Goal: Information Seeking & Learning: Learn about a topic

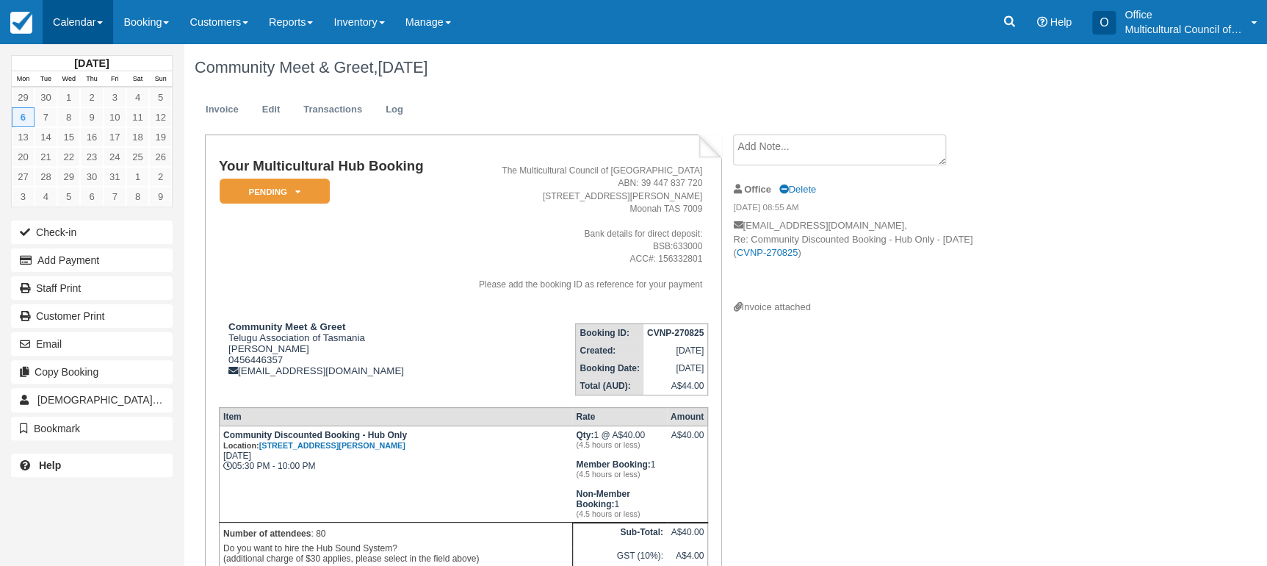
click at [82, 27] on link "Calendar" at bounding box center [78, 22] width 71 height 44
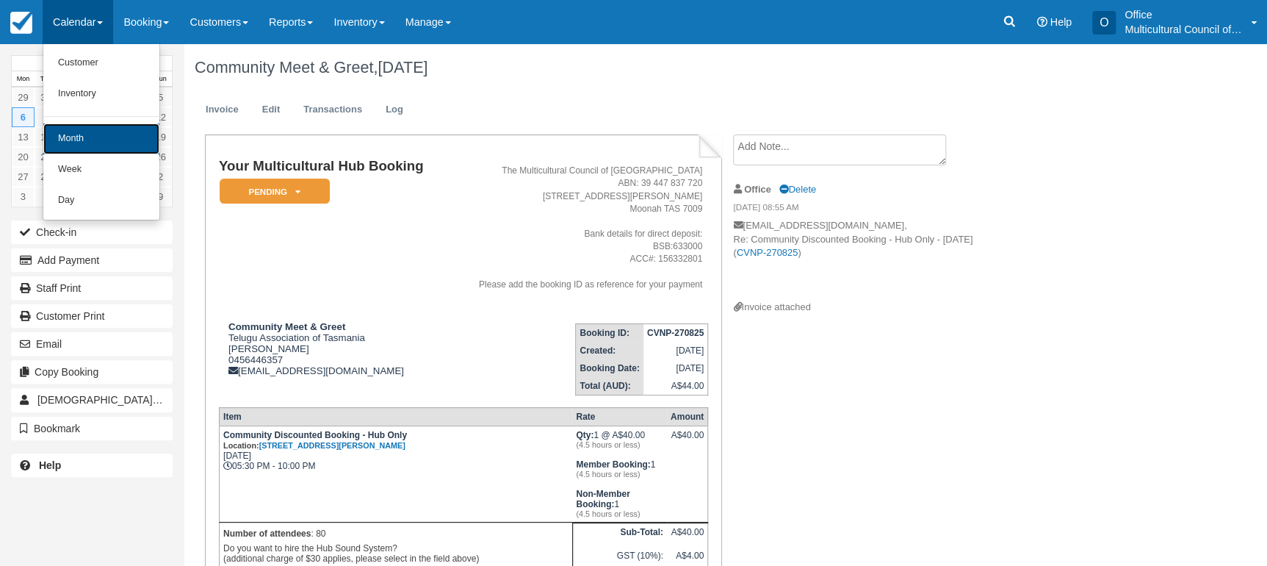
click at [147, 131] on link "Month" at bounding box center [101, 138] width 116 height 31
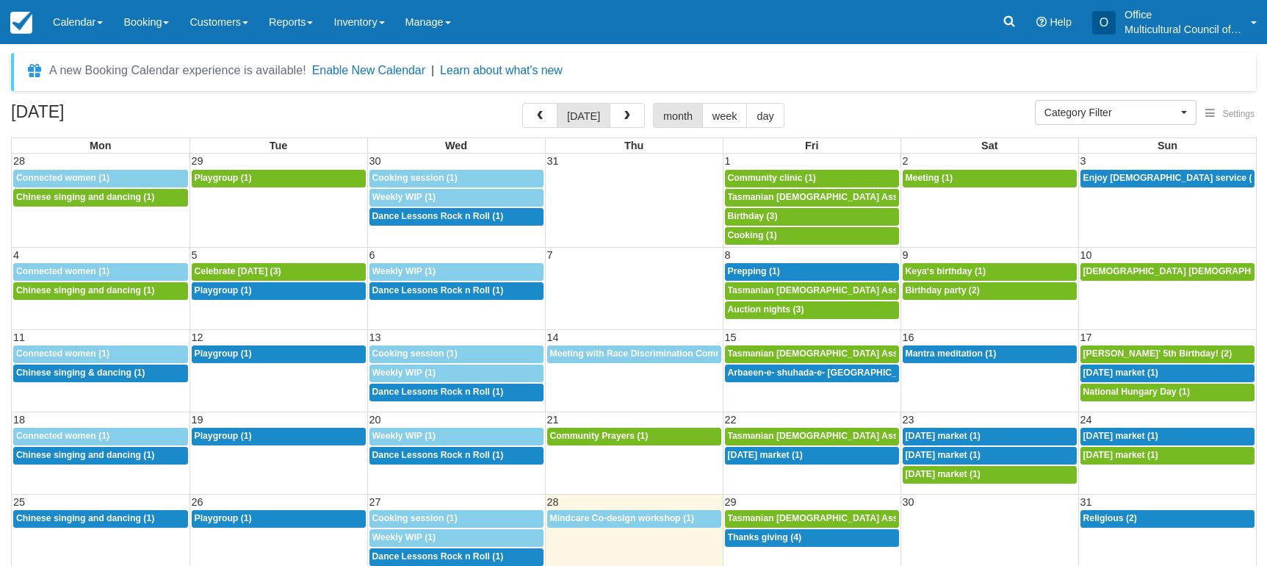
select select
click at [624, 123] on button "button" at bounding box center [627, 115] width 35 height 25
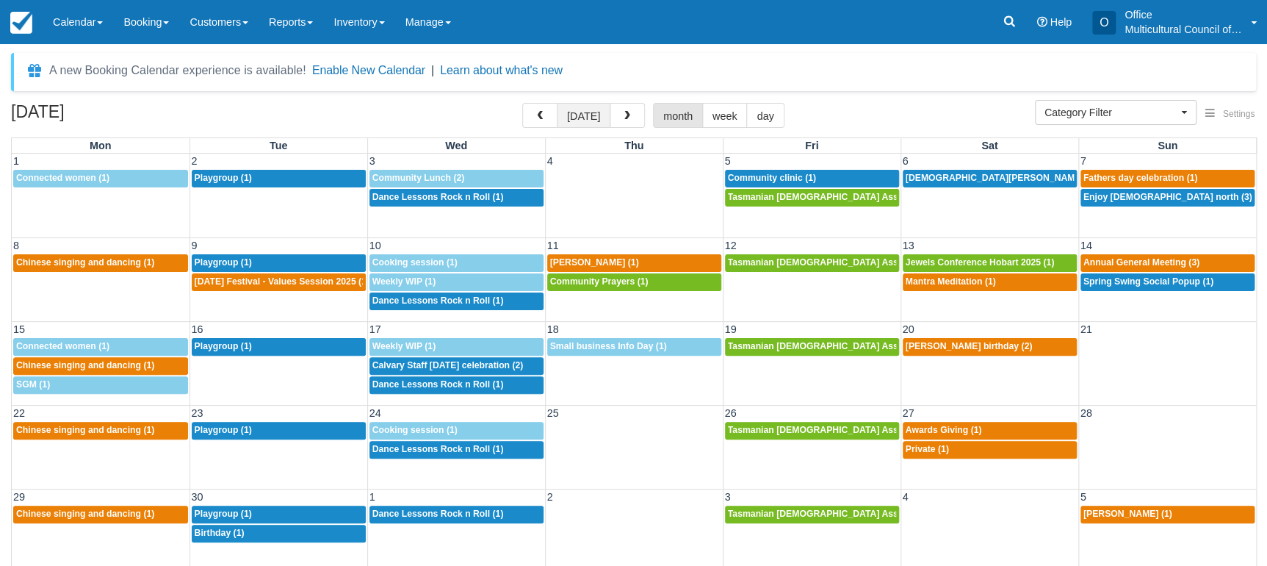
click at [577, 112] on button "[DATE]" at bounding box center [584, 115] width 54 height 25
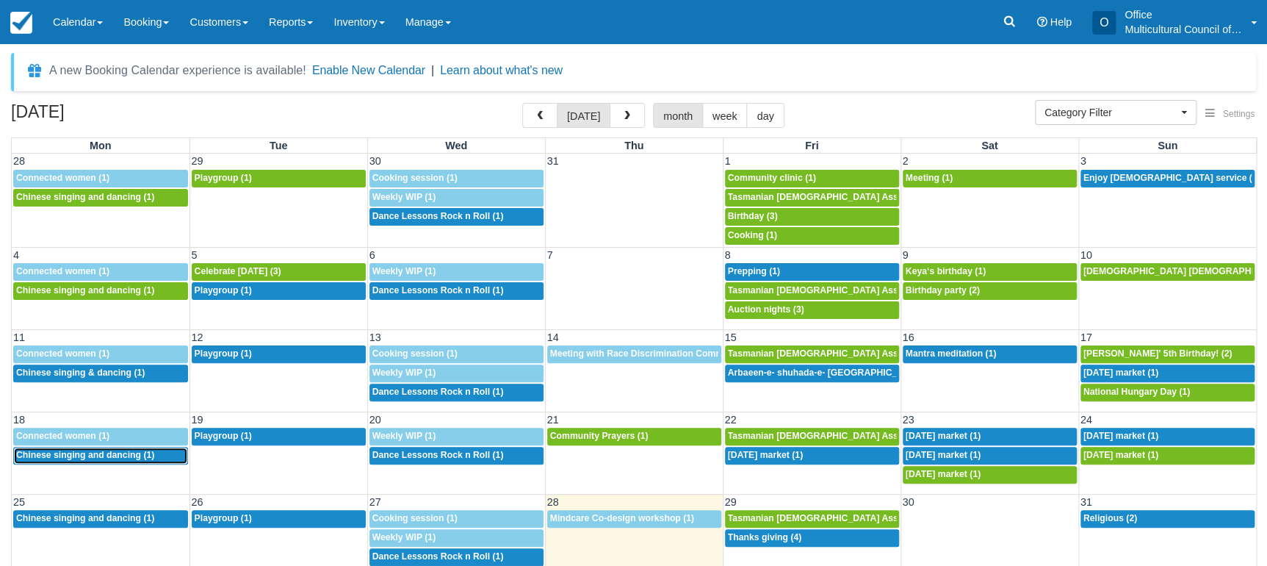
click at [92, 450] on span "Chinese singing and dancing (1)" at bounding box center [85, 455] width 138 height 10
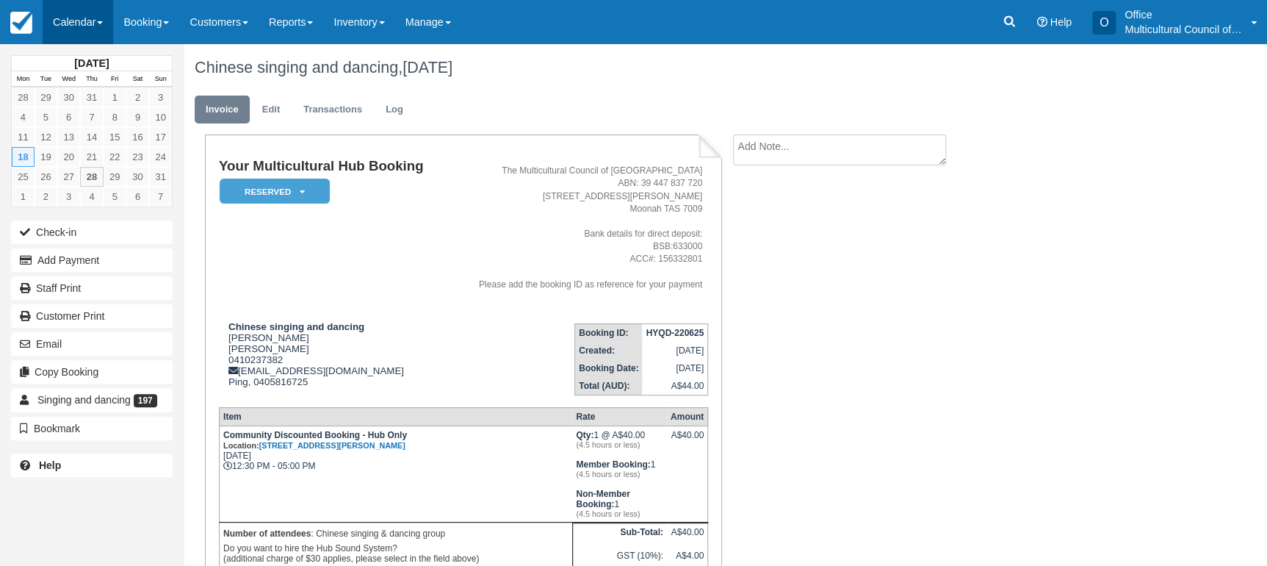
click at [91, 11] on link "Calendar" at bounding box center [78, 22] width 71 height 44
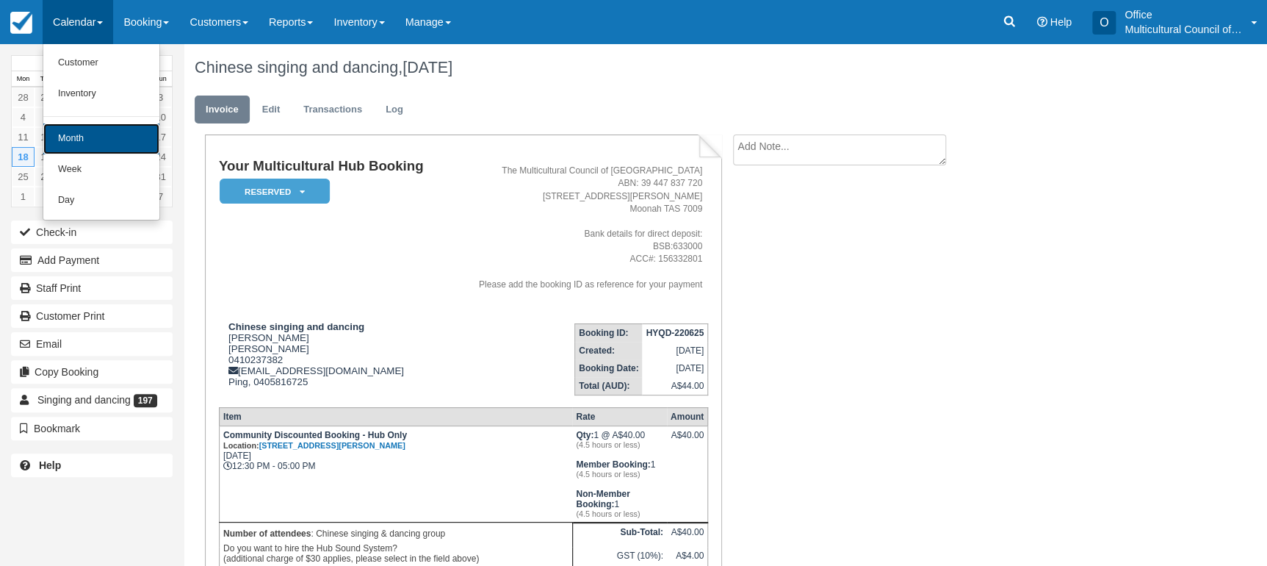
click at [103, 129] on link "Month" at bounding box center [101, 138] width 116 height 31
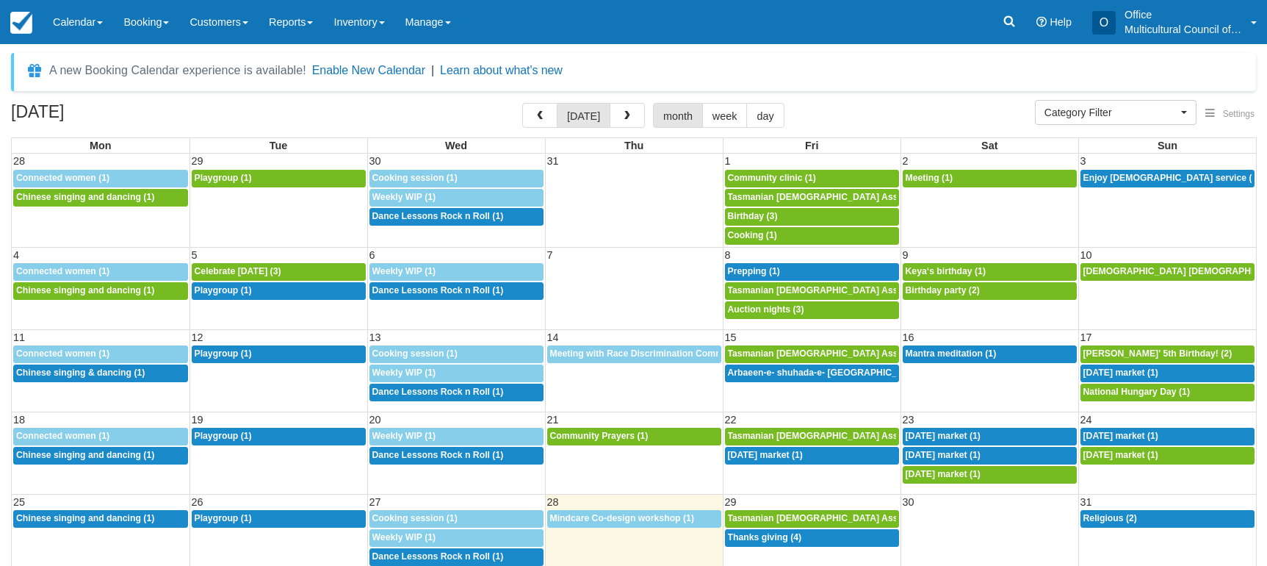
select select
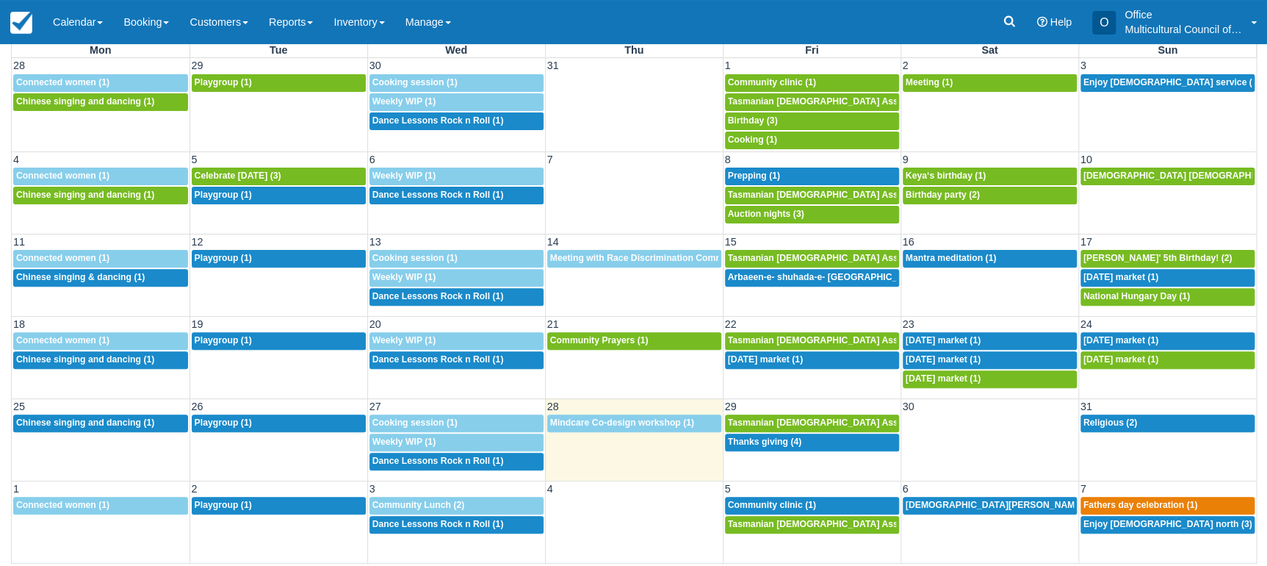
scroll to position [96, 0]
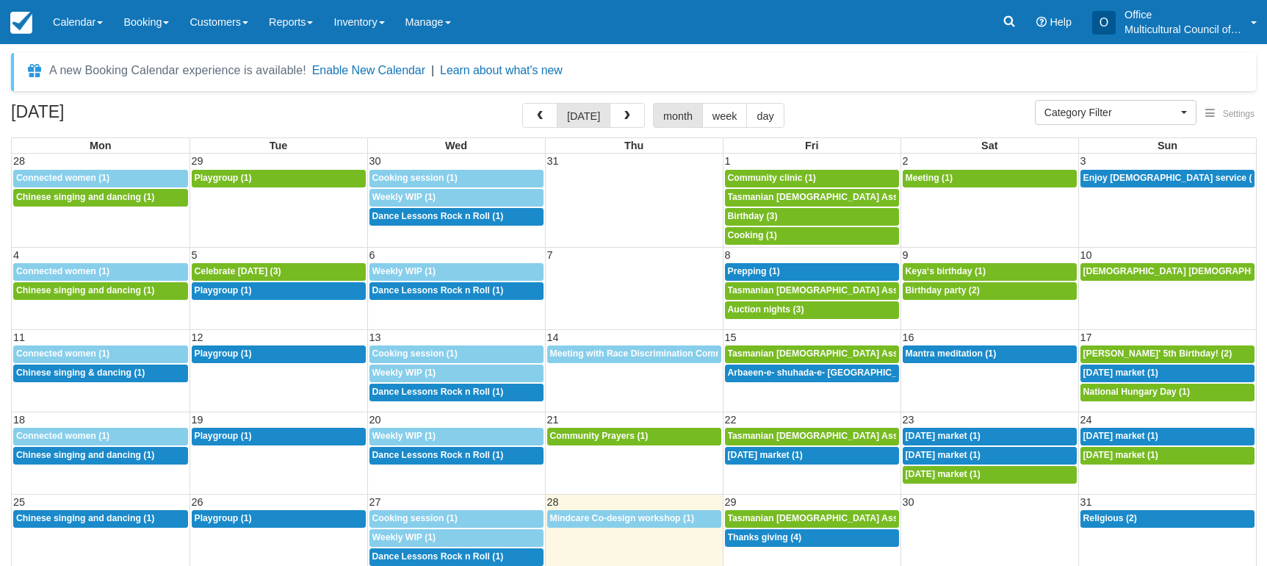
select select
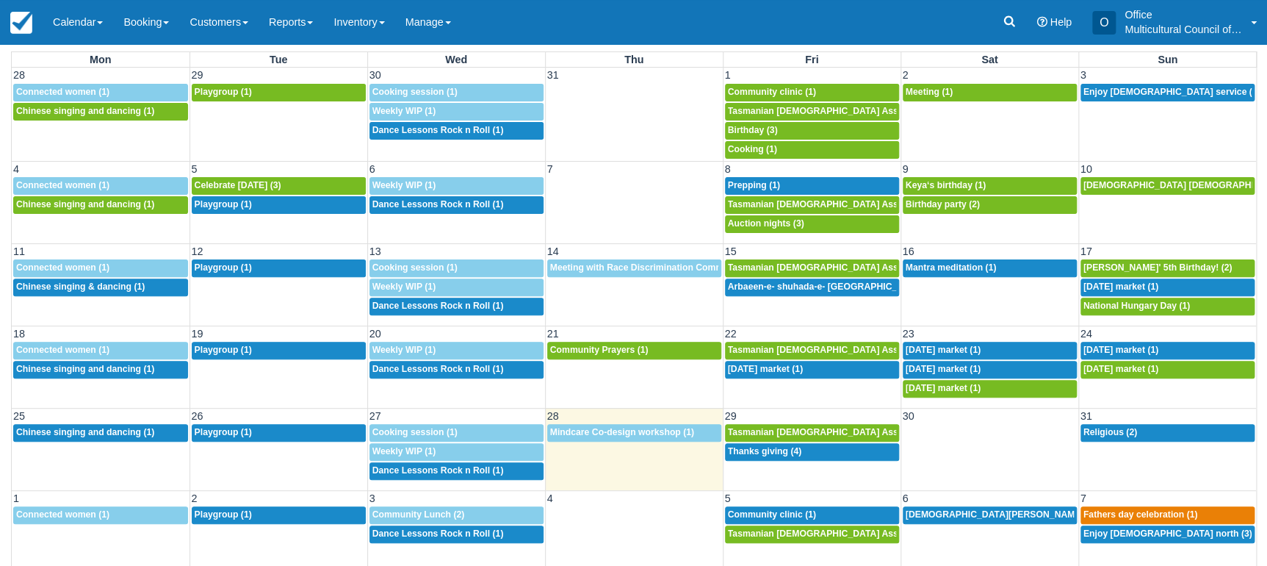
scroll to position [96, 0]
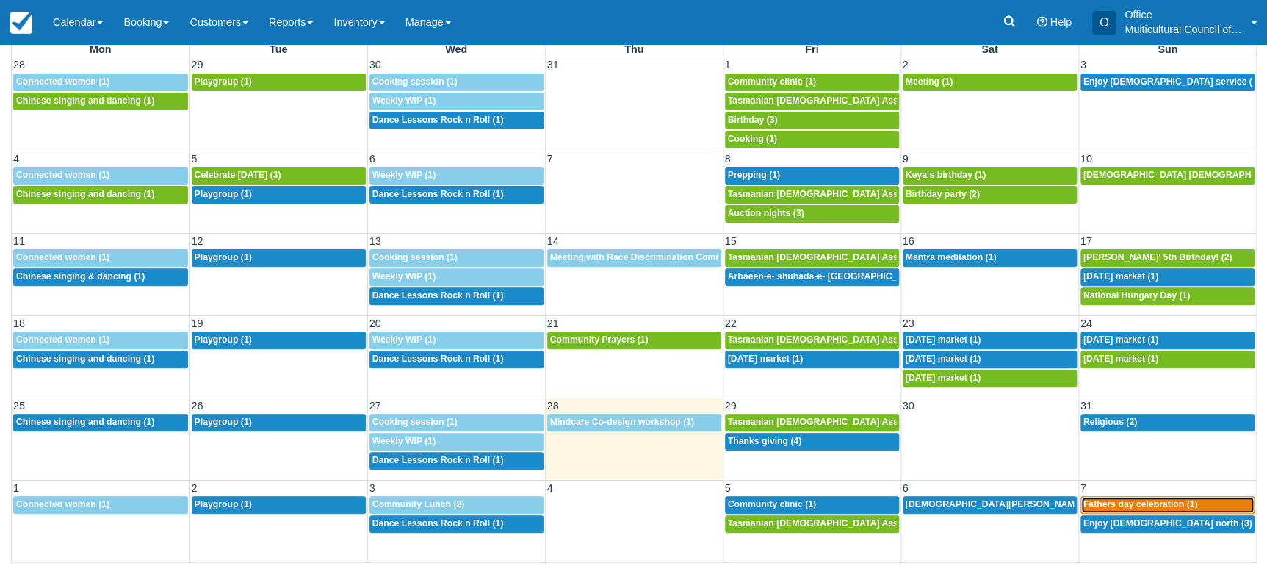
click at [1158, 506] on span "Fathers day celebration (1)" at bounding box center [1141, 504] width 115 height 10
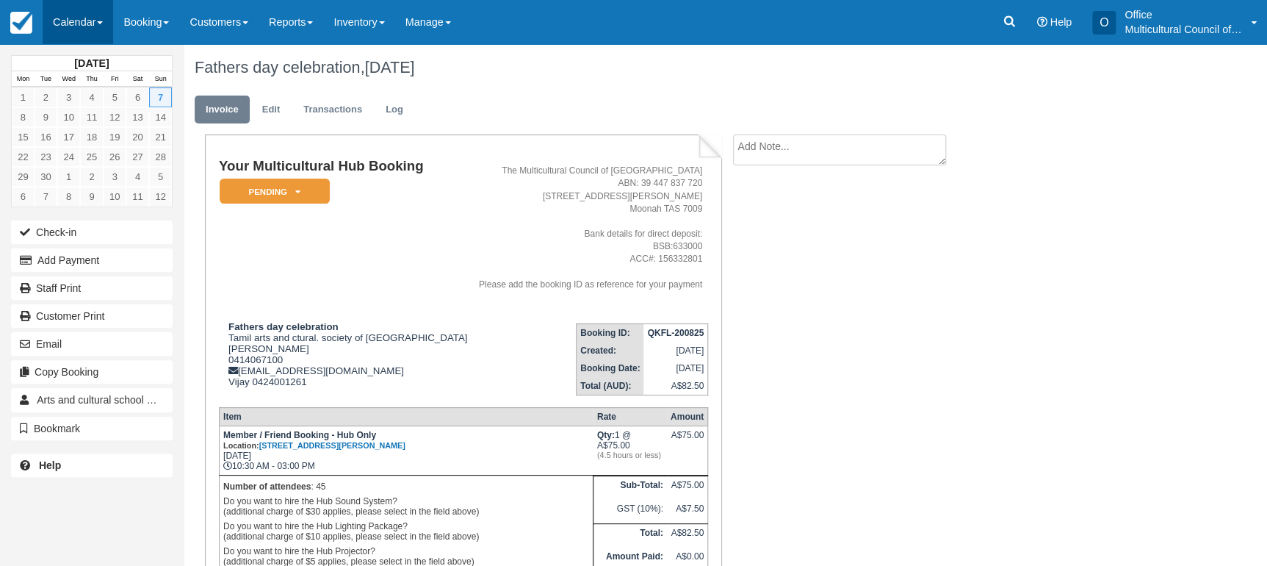
click at [88, 29] on link "Calendar" at bounding box center [78, 22] width 71 height 44
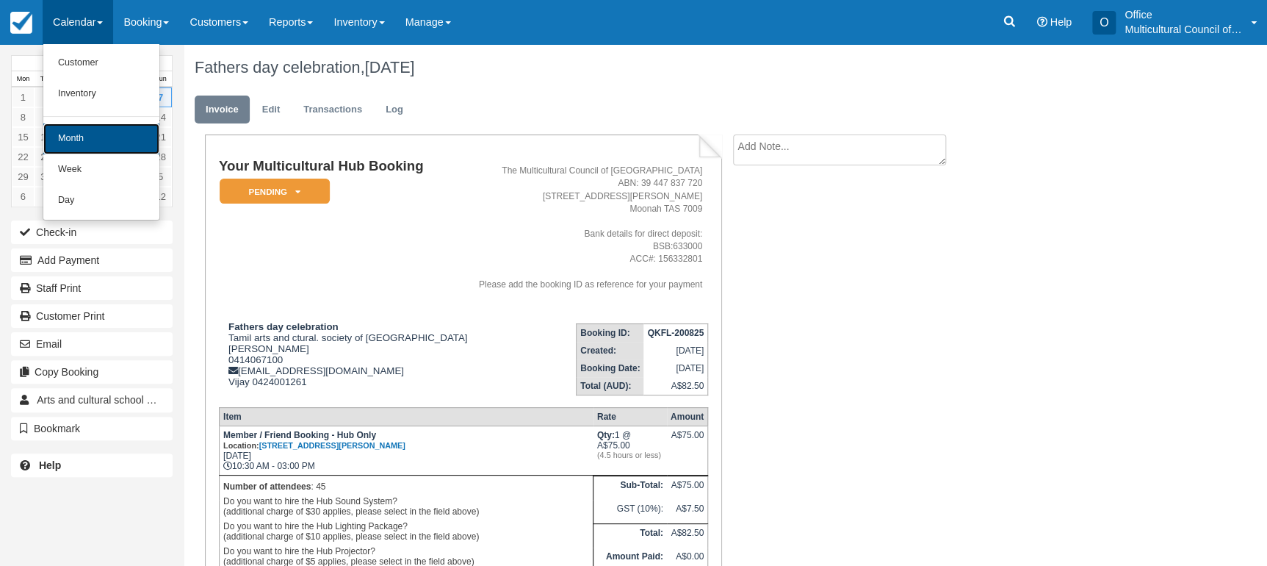
click at [95, 138] on link "Month" at bounding box center [101, 138] width 116 height 31
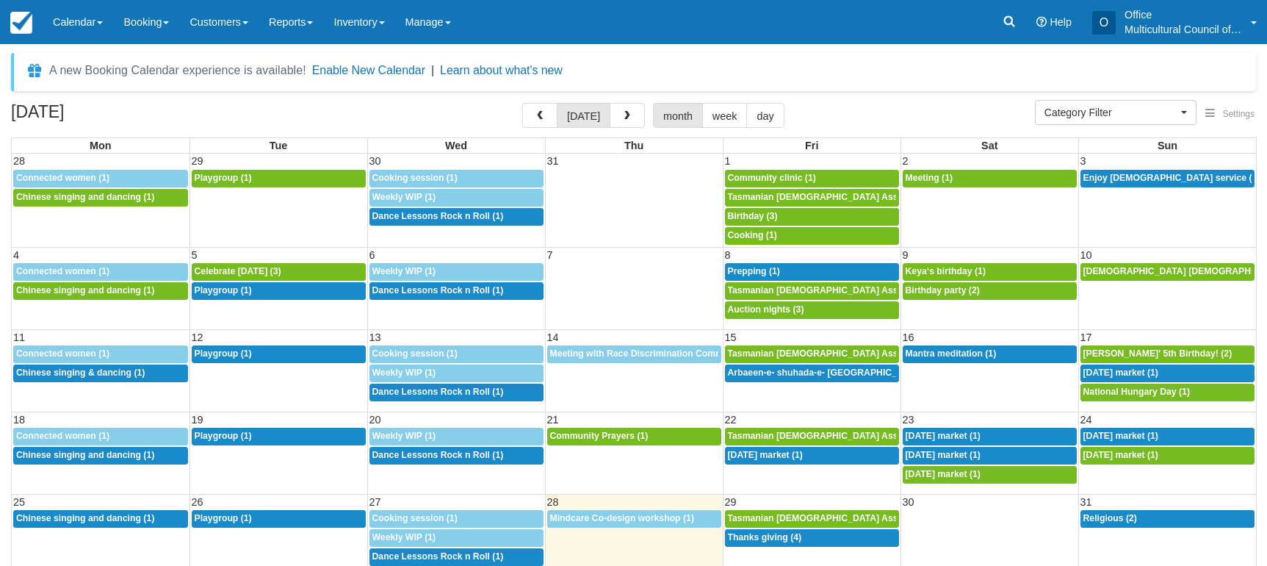
select select
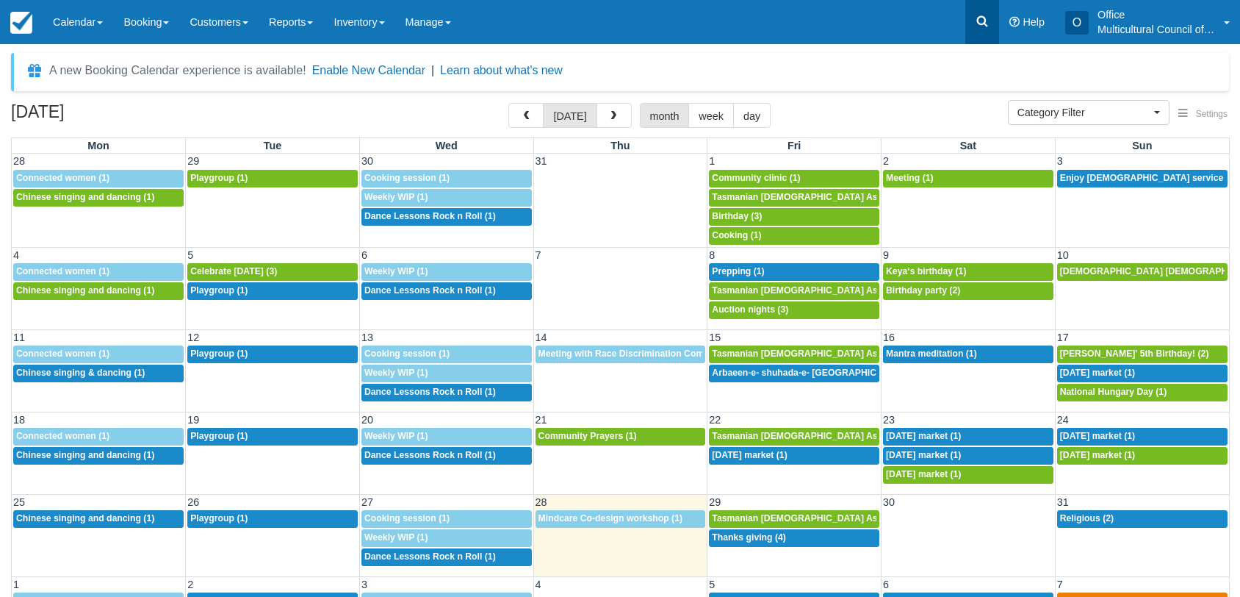
click at [976, 24] on icon at bounding box center [982, 21] width 15 height 15
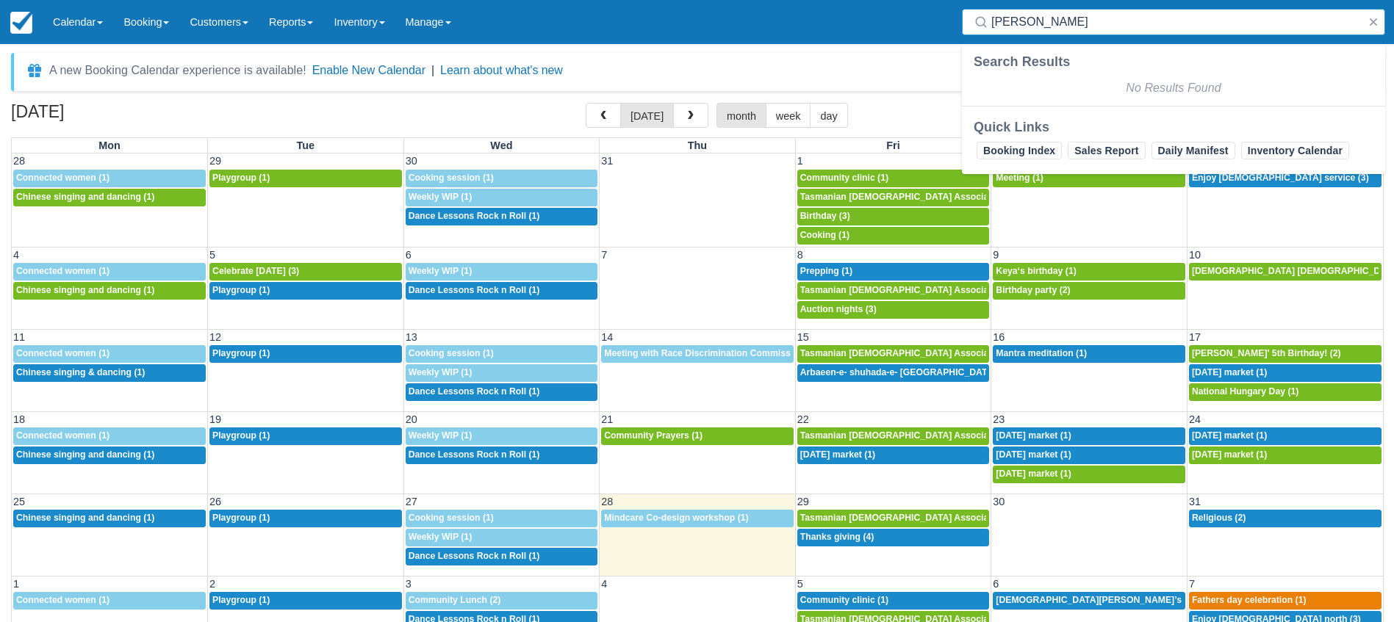
click at [1044, 26] on input "Shaaron" at bounding box center [1176, 22] width 370 height 26
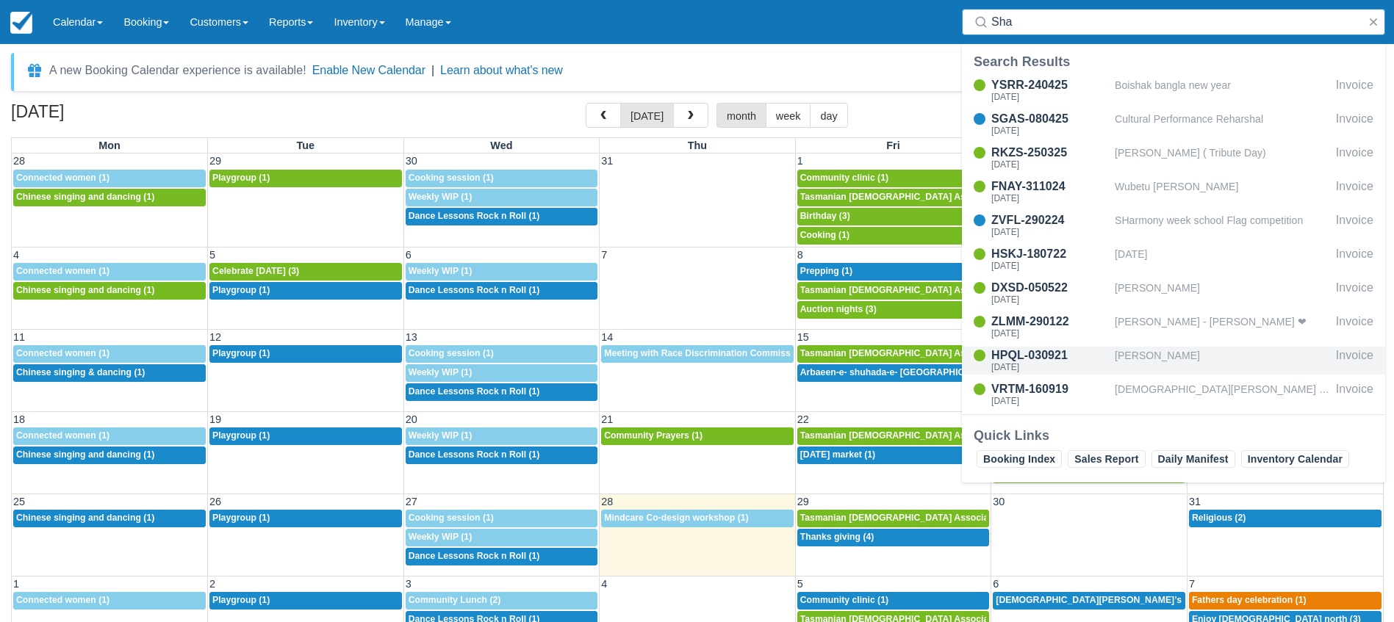
type input "Sha"
click at [1039, 361] on div "HPQL-030921" at bounding box center [1050, 356] width 118 height 18
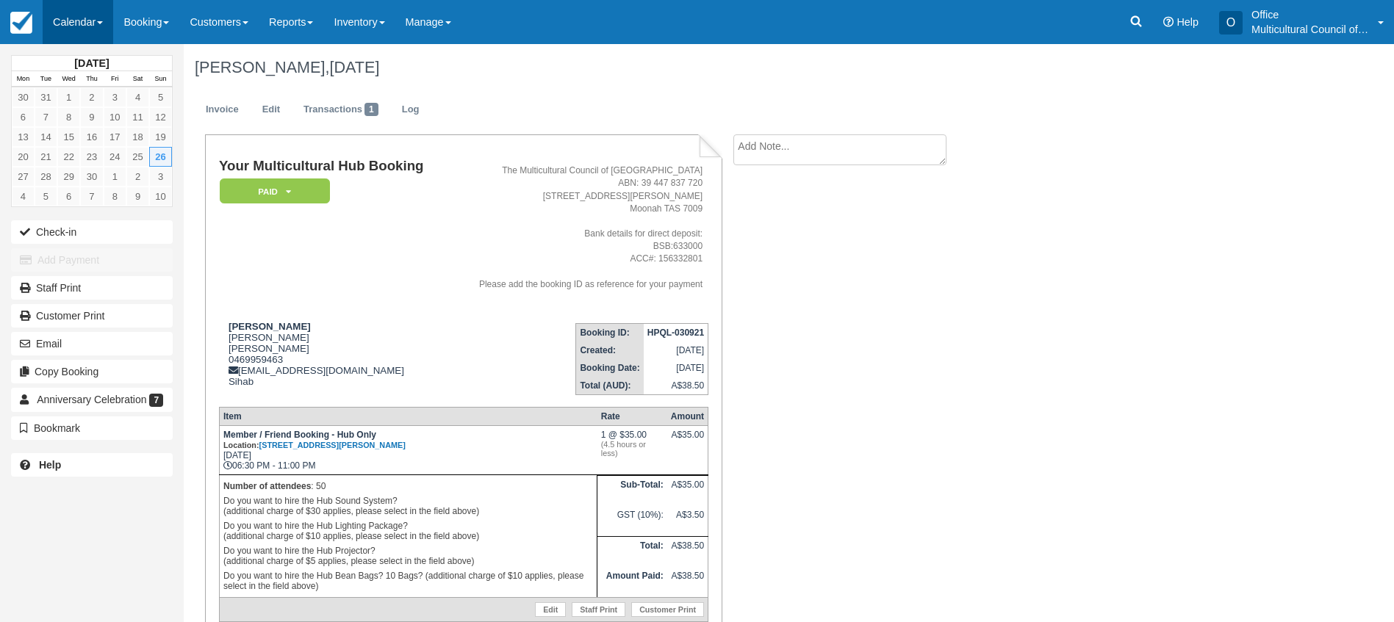
click at [81, 15] on link "Calendar" at bounding box center [78, 22] width 71 height 44
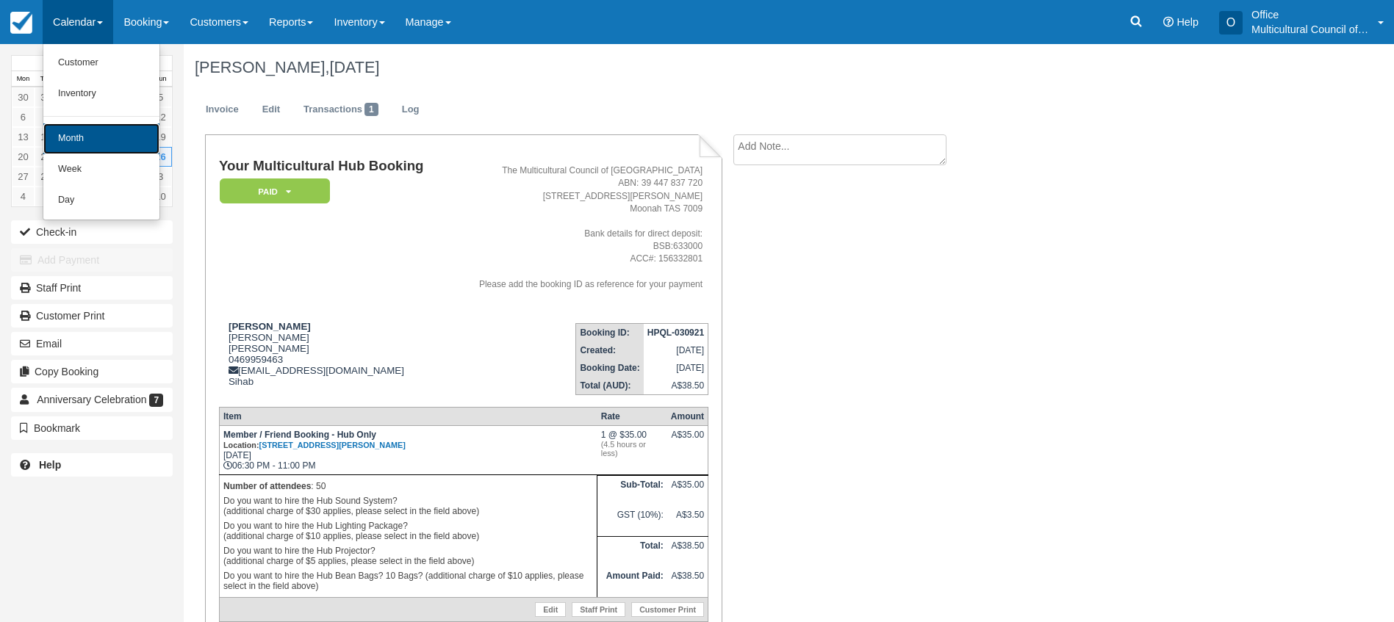
click at [120, 140] on link "Month" at bounding box center [101, 138] width 116 height 31
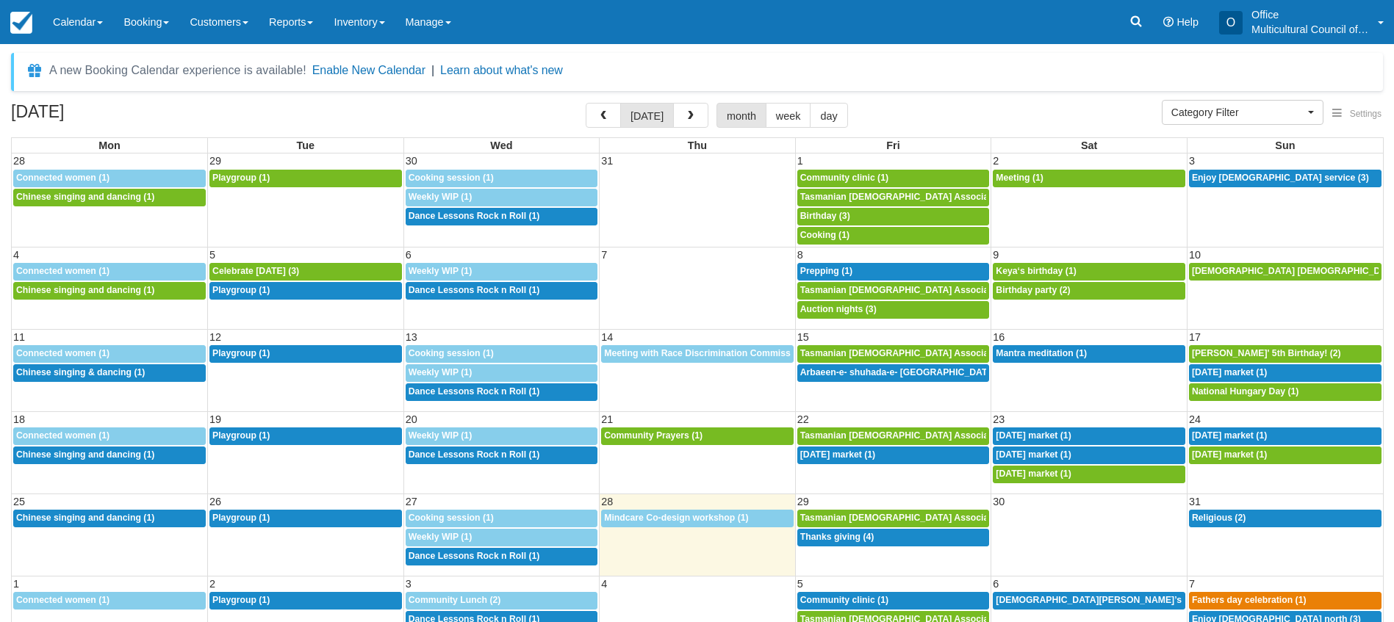
select select
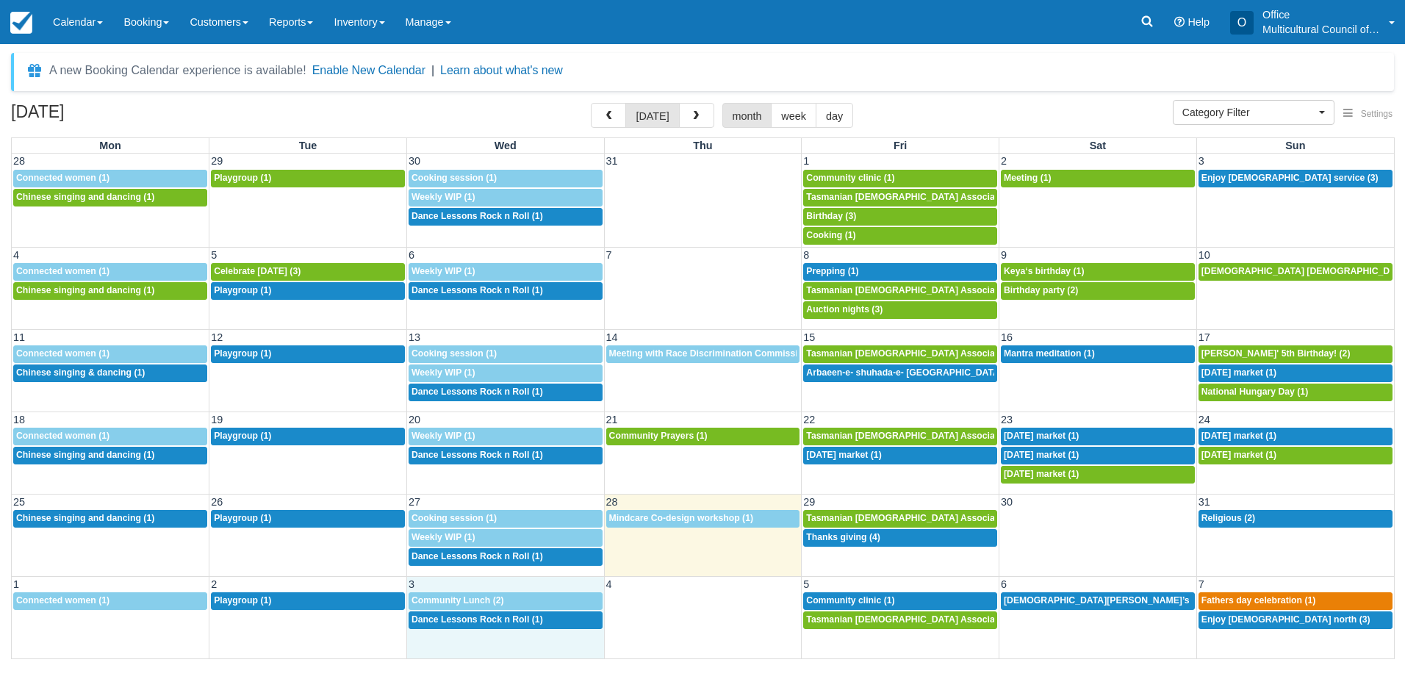
click at [475, 621] on div "1 2 3 4 5 6 7 9:30a Connected women (1) 9:30a Playgroup (1) 8a Community Lunch …" at bounding box center [703, 617] width 1382 height 82
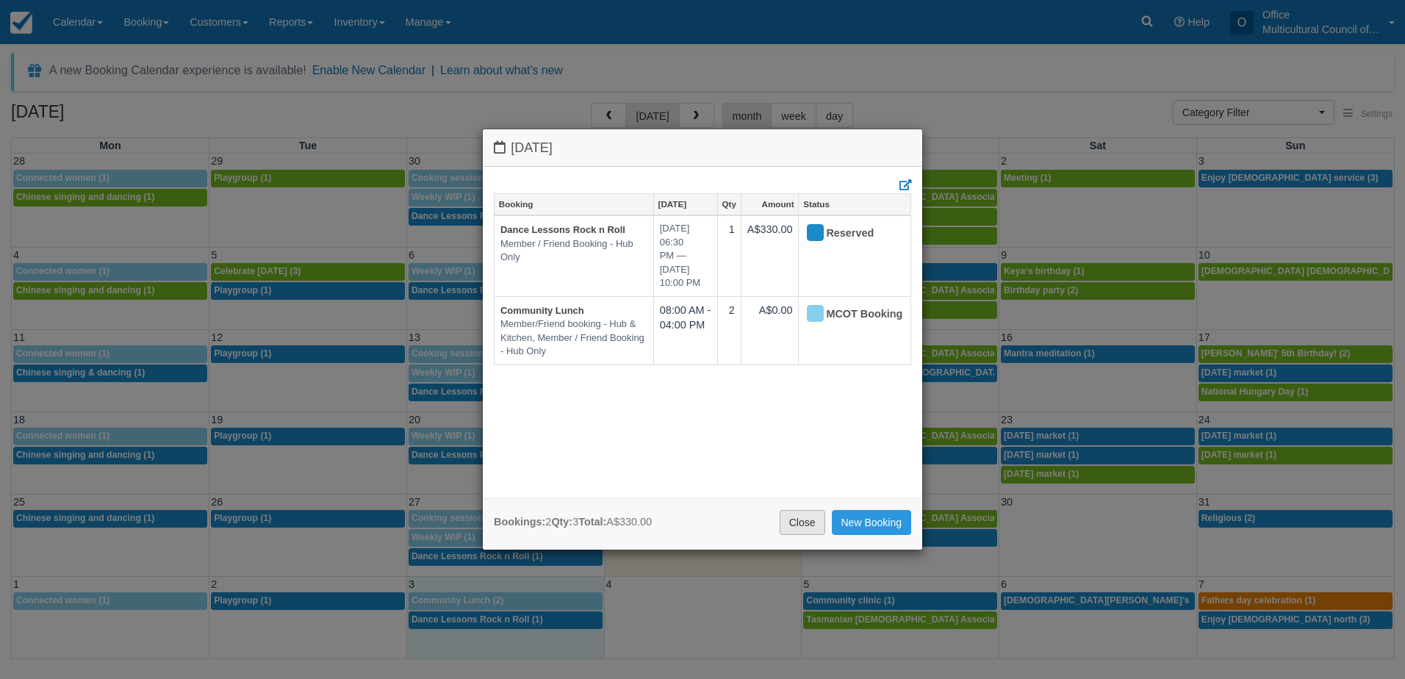
click at [801, 522] on link "Close" at bounding box center [802, 522] width 46 height 25
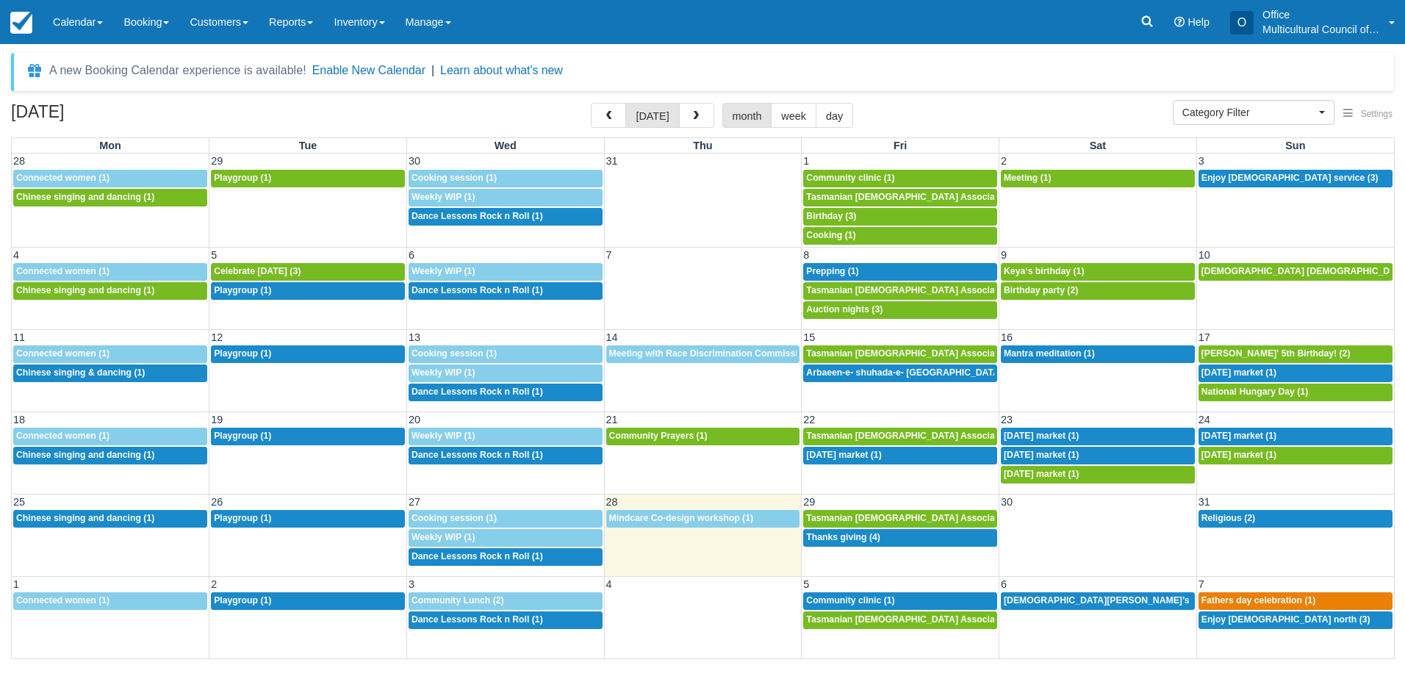
click at [431, 113] on div "[DATE] [DATE] month week day" at bounding box center [702, 119] width 1383 height 32
click at [191, 621] on div "A new Booking Calendar experience is available! Enable New Calendar | Learn abo…" at bounding box center [702, 361] width 1405 height 635
